Goal: Find specific page/section: Find specific page/section

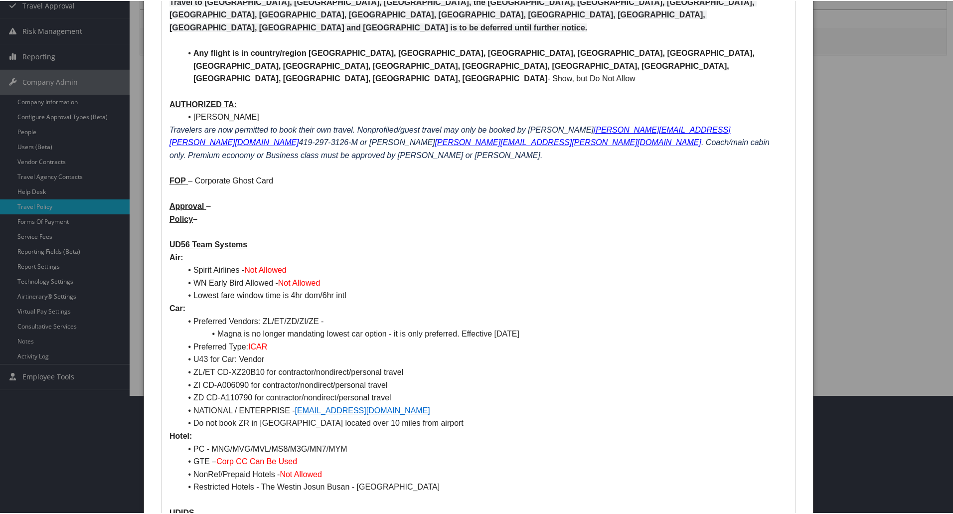
scroll to position [150, 0]
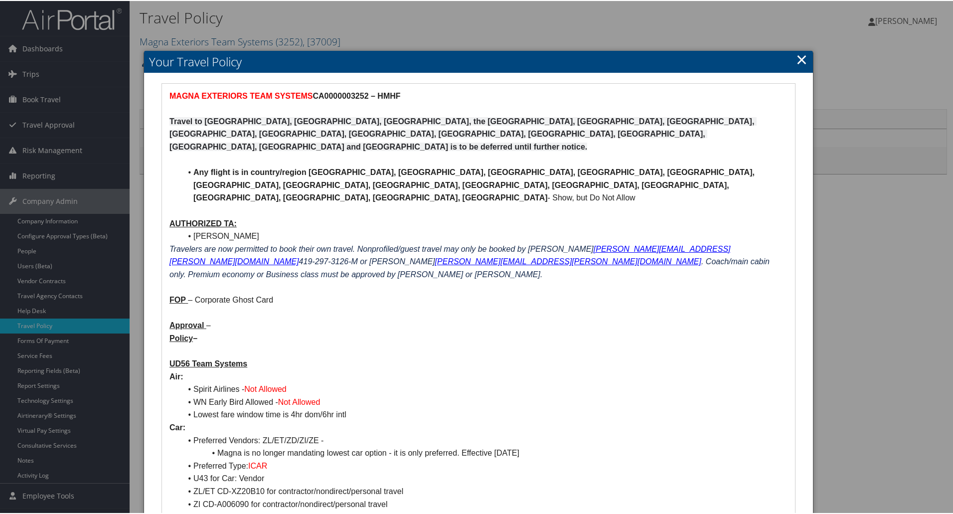
click at [798, 57] on link "×" at bounding box center [801, 58] width 11 height 20
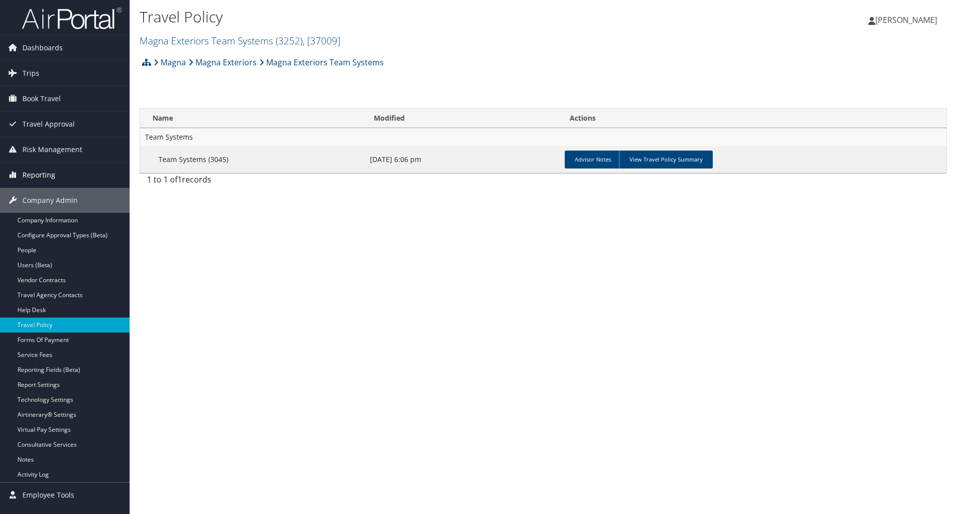
click at [33, 174] on span "Reporting" at bounding box center [38, 174] width 33 height 25
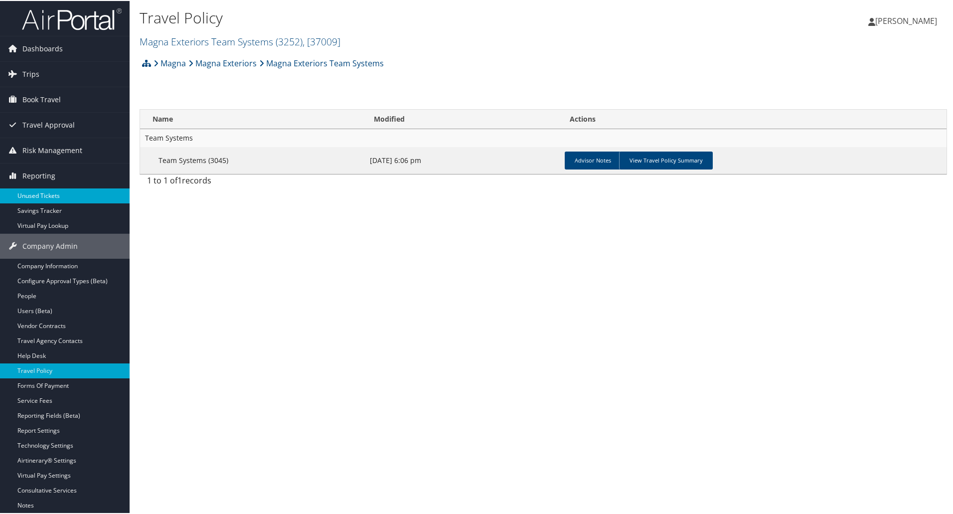
click at [28, 194] on link "Unused Tickets" at bounding box center [65, 194] width 130 height 15
